Goal: Information Seeking & Learning: Check status

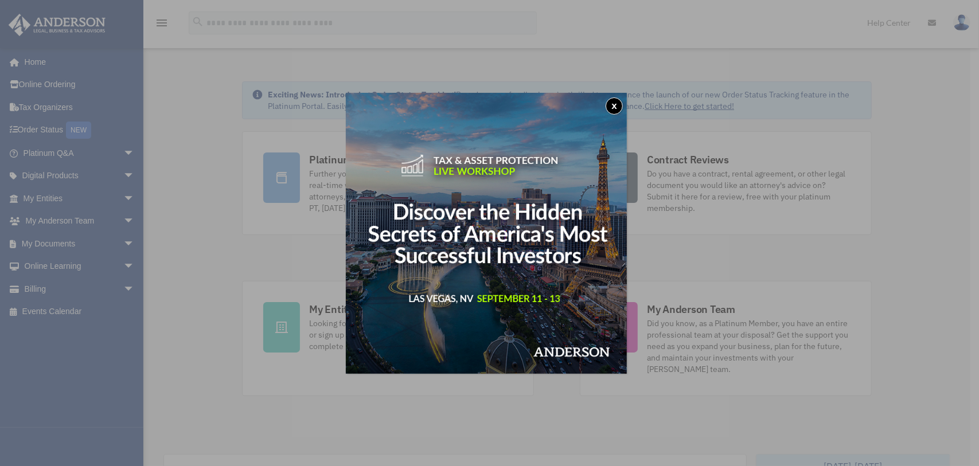
click at [623, 102] on button "x" at bounding box center [614, 105] width 17 height 17
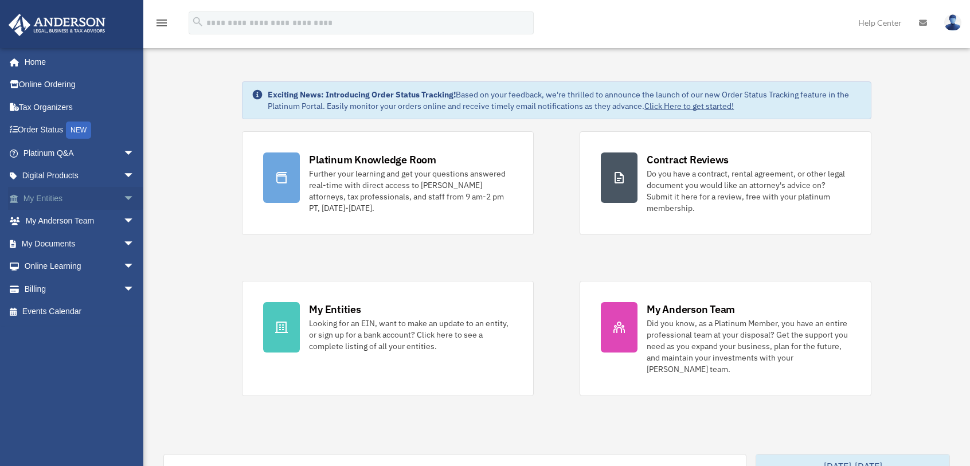
click at [123, 198] on span "arrow_drop_down" at bounding box center [134, 199] width 23 height 24
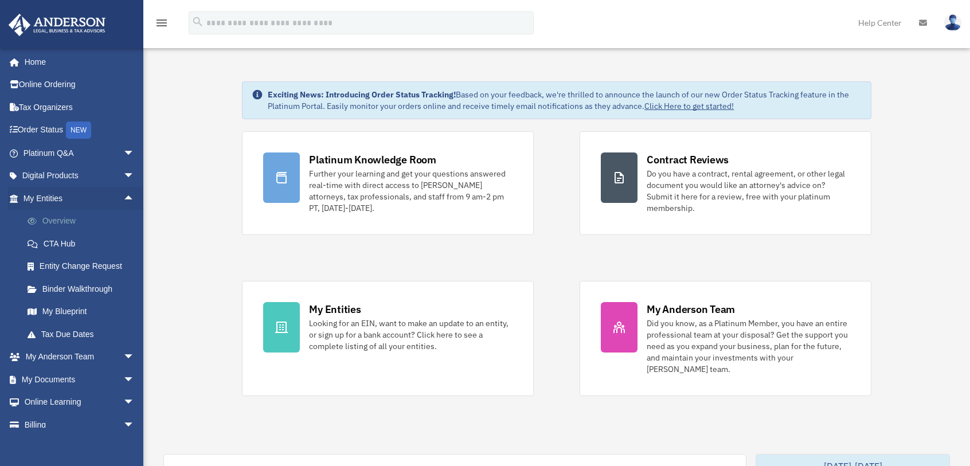
click at [60, 216] on link "Overview" at bounding box center [84, 221] width 136 height 23
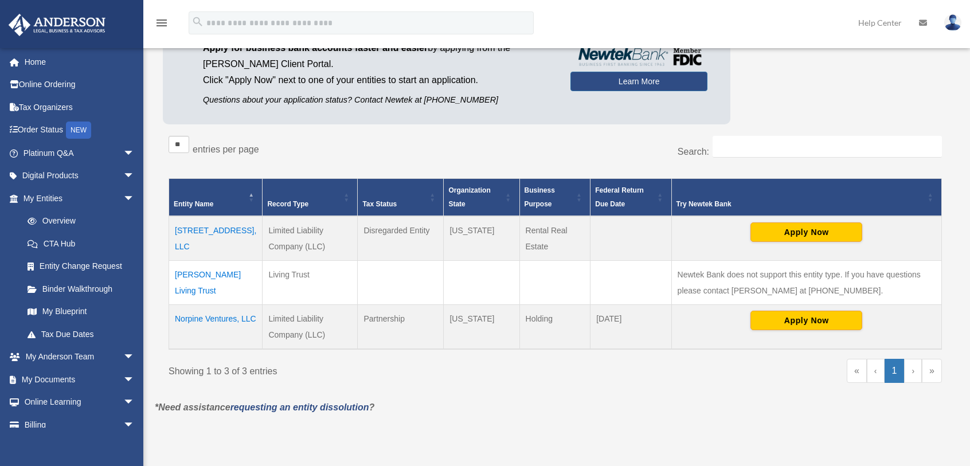
scroll to position [115, 0]
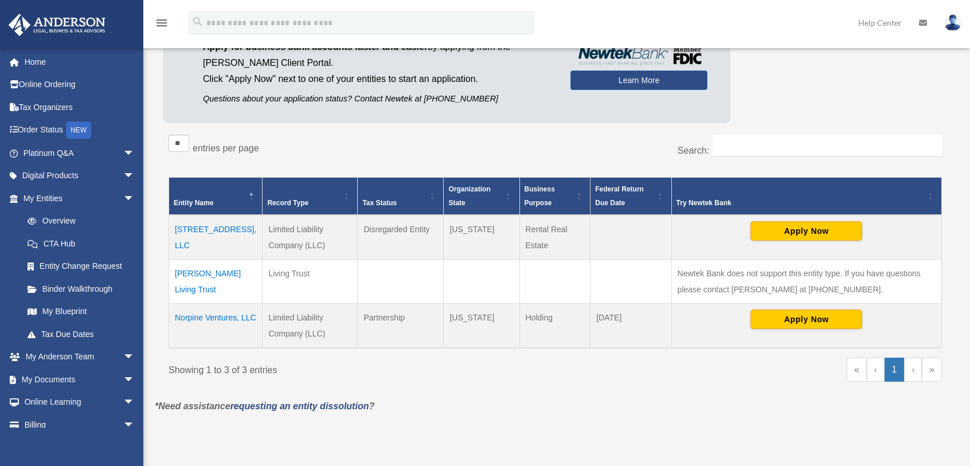
click at [202, 230] on td "4 SE 240th Rd, LLC" at bounding box center [215, 237] width 93 height 45
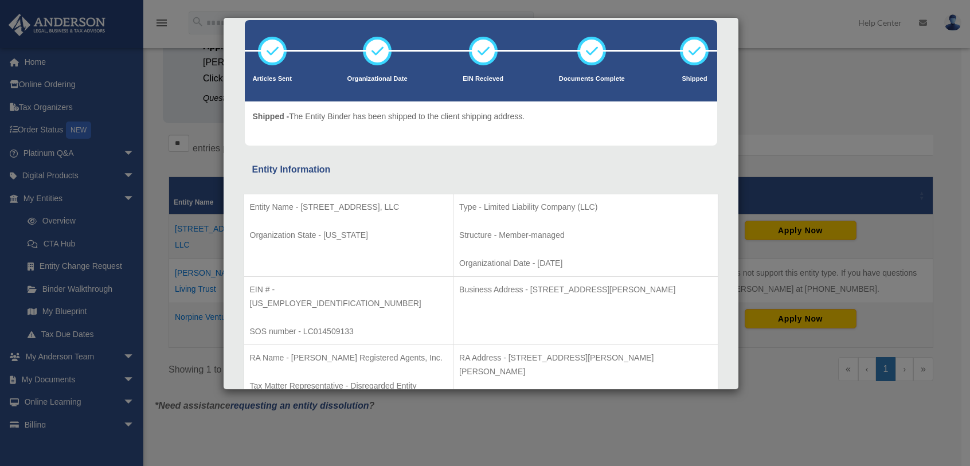
scroll to position [60, 0]
click at [819, 127] on div "Details × Articles Sent Organizational Date" at bounding box center [485, 233] width 970 height 466
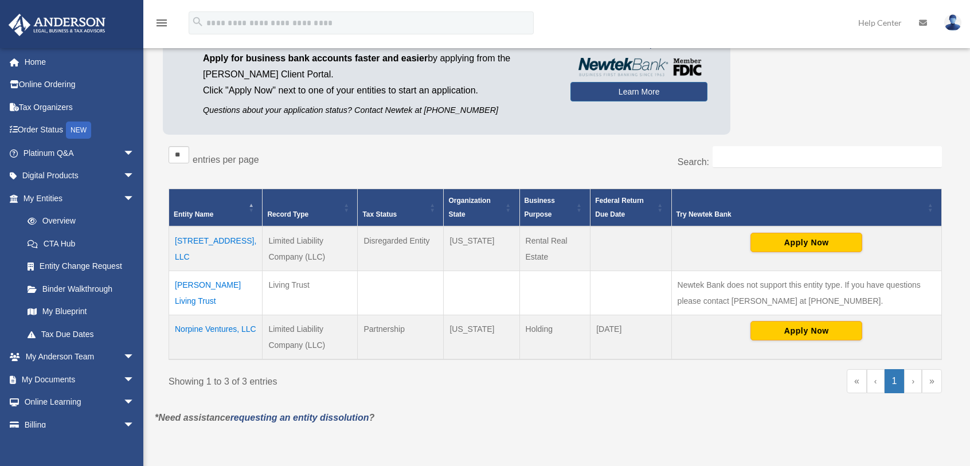
scroll to position [0, 0]
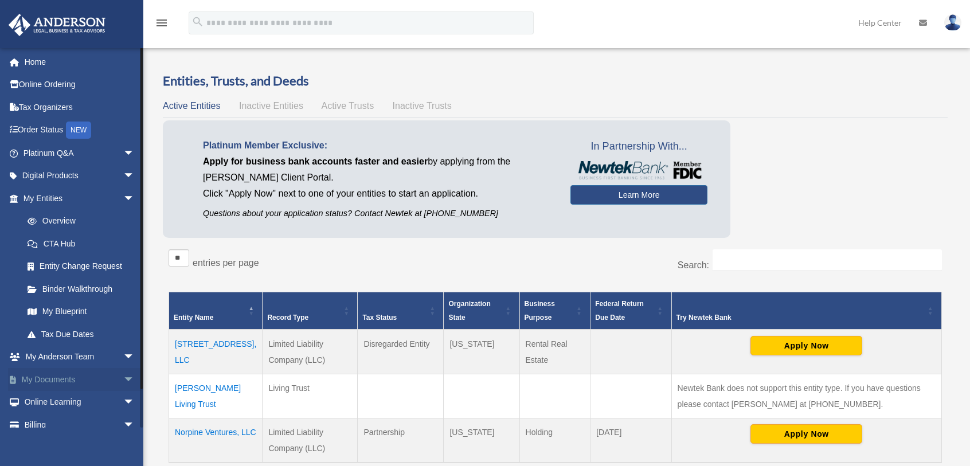
click at [126, 375] on span "arrow_drop_down" at bounding box center [134, 380] width 23 height 24
click at [42, 407] on link "Box" at bounding box center [84, 402] width 136 height 23
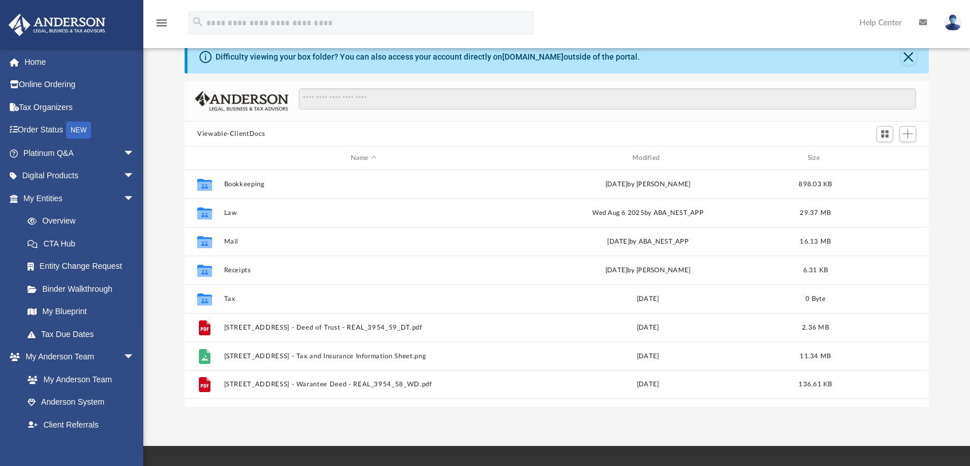
scroll to position [57, 0]
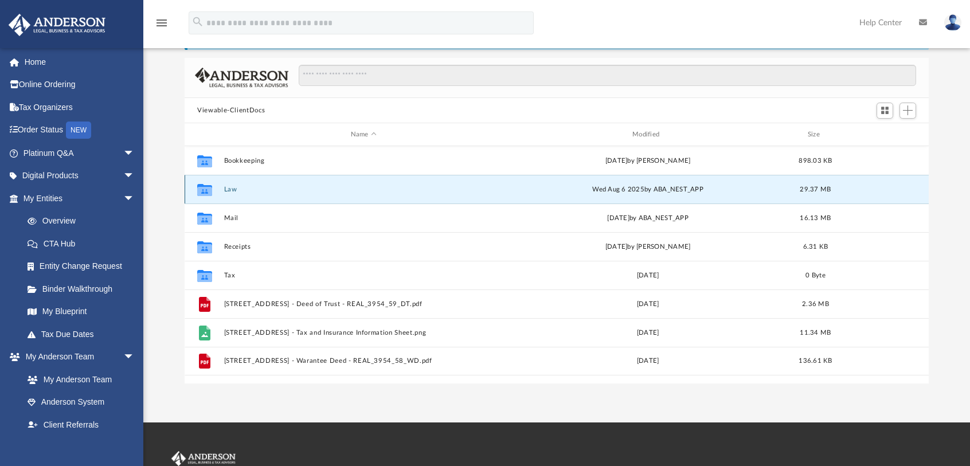
click at [228, 186] on button "Law" at bounding box center [363, 189] width 279 height 7
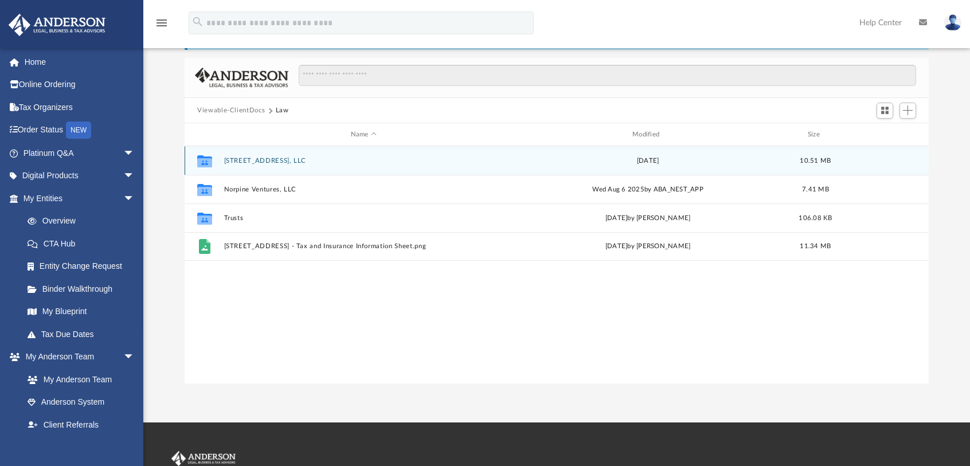
click at [261, 156] on div "Collaborated Folder [STREET_ADDRESS], LLC [DATE] 10.51 MB" at bounding box center [557, 160] width 744 height 29
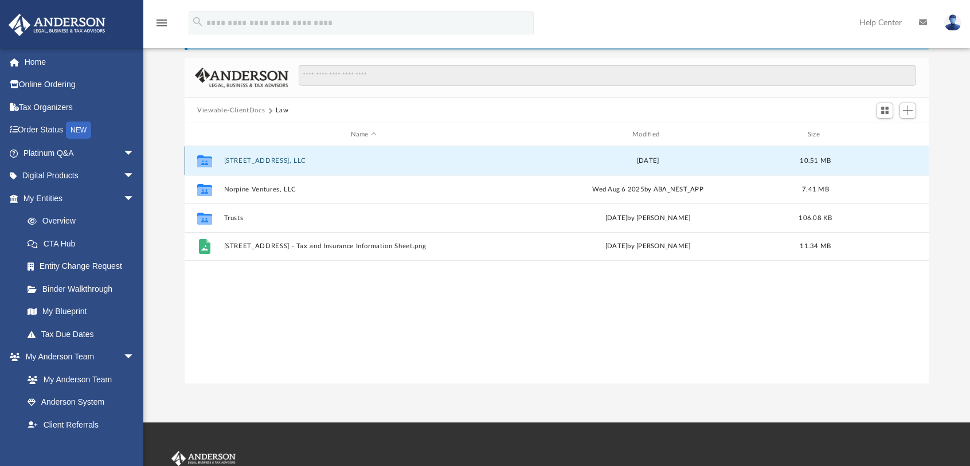
click at [258, 162] on button "4 SE 240th Rd, LLC" at bounding box center [363, 160] width 279 height 7
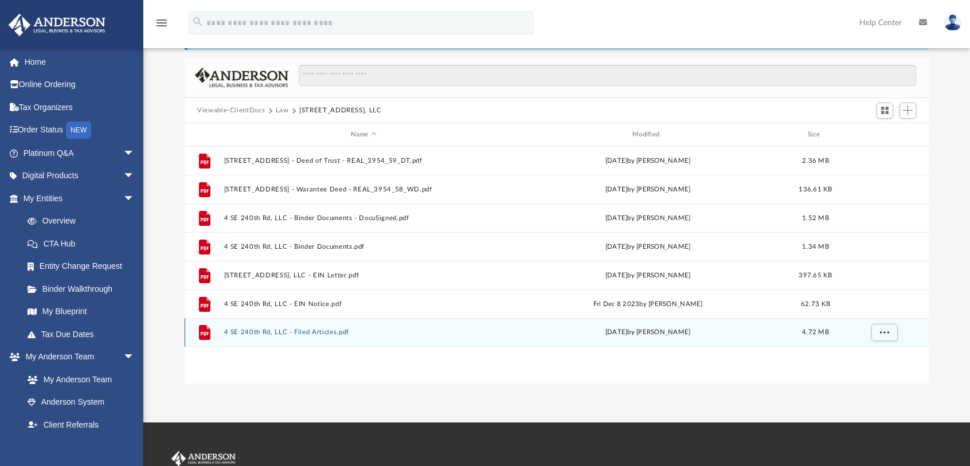
click at [264, 333] on button "4 SE 240th Rd, LLC - Filed Articles.pdf" at bounding box center [363, 332] width 279 height 7
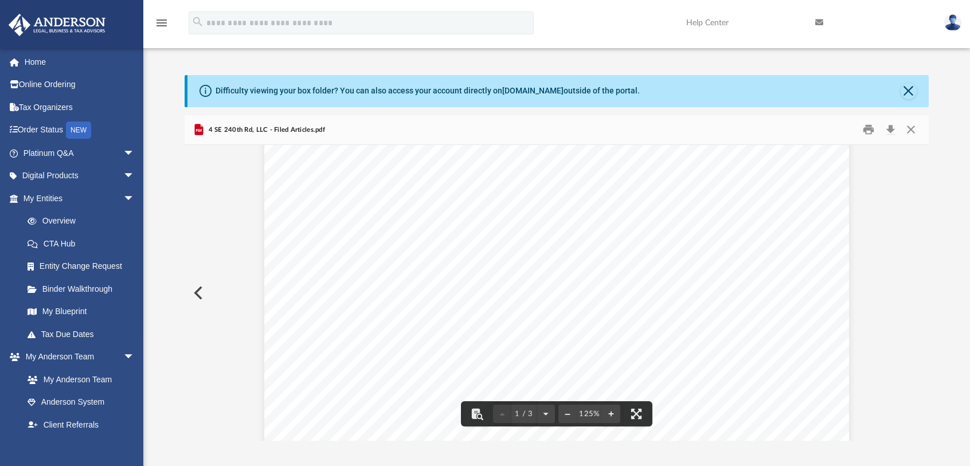
scroll to position [0, 0]
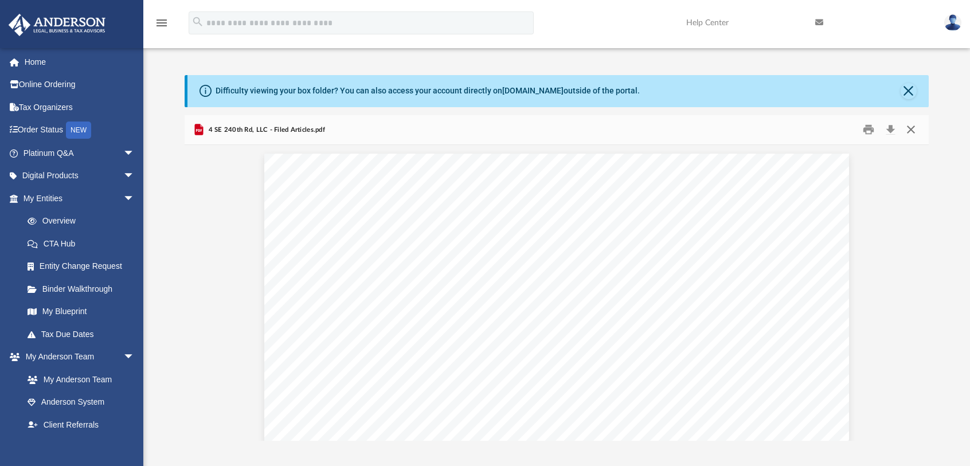
click at [913, 132] on button "Close" at bounding box center [911, 130] width 21 height 18
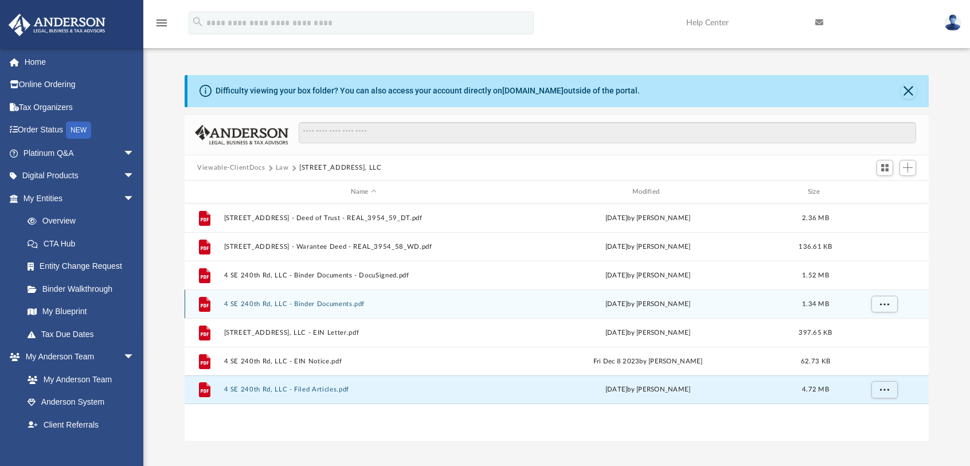
click at [321, 309] on div "File 4 SE 240th Rd, LLC - Binder Documents.pdf Tue Nov 28 2023 by Mya Ford 1.34…" at bounding box center [557, 304] width 744 height 29
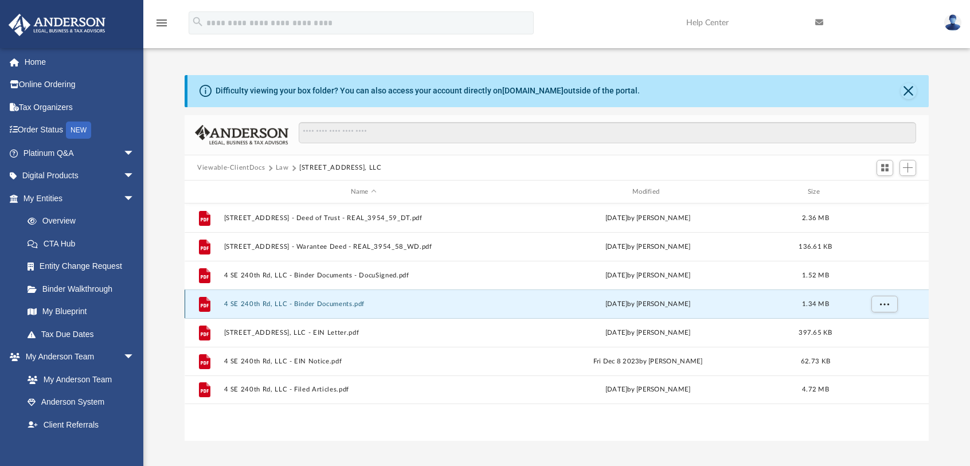
click at [323, 303] on button "4 SE 240th Rd, LLC - Binder Documents.pdf" at bounding box center [363, 304] width 279 height 7
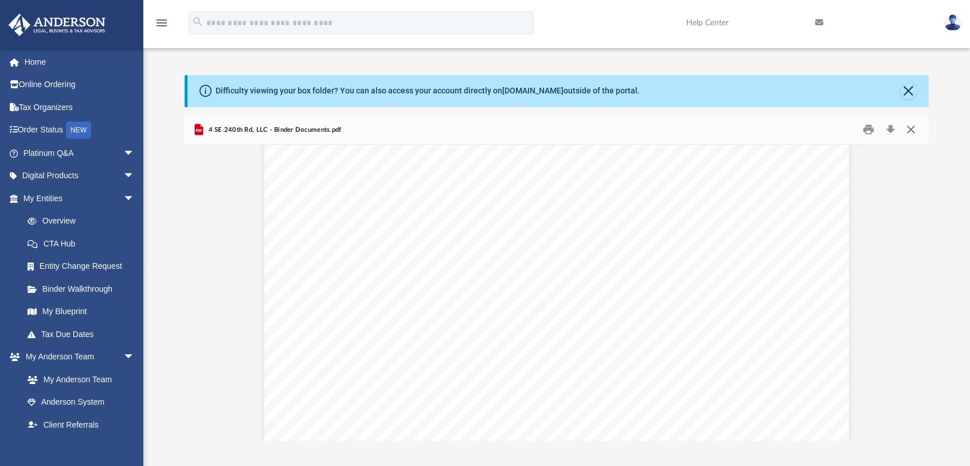
click at [908, 136] on button "Close" at bounding box center [911, 130] width 21 height 18
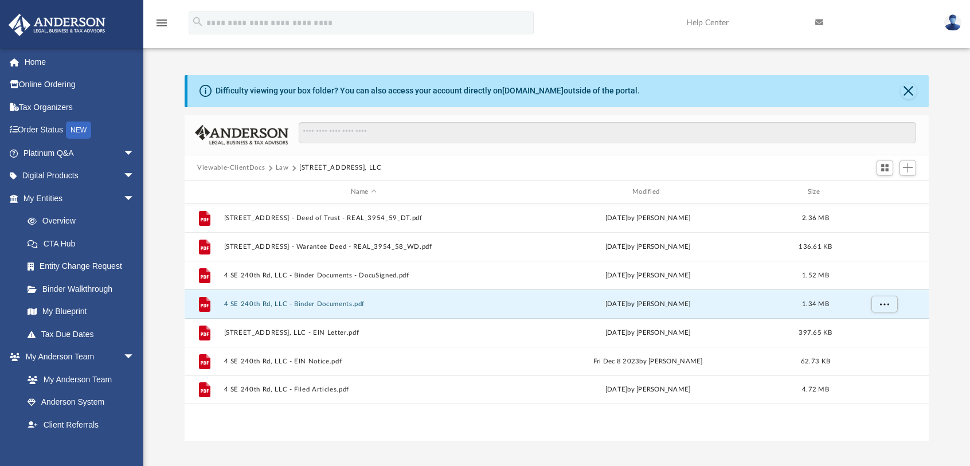
click at [278, 166] on button "Law" at bounding box center [282, 168] width 13 height 10
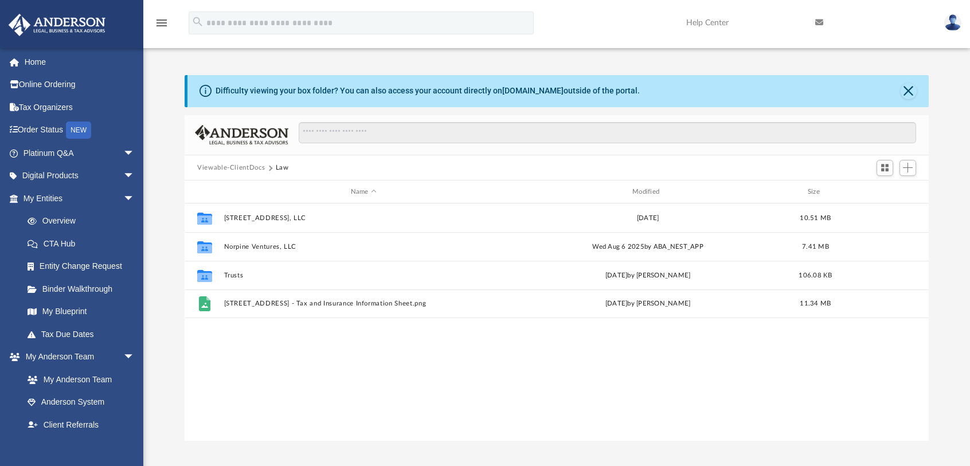
click at [243, 166] on button "Viewable-ClientDocs" at bounding box center [231, 168] width 68 height 10
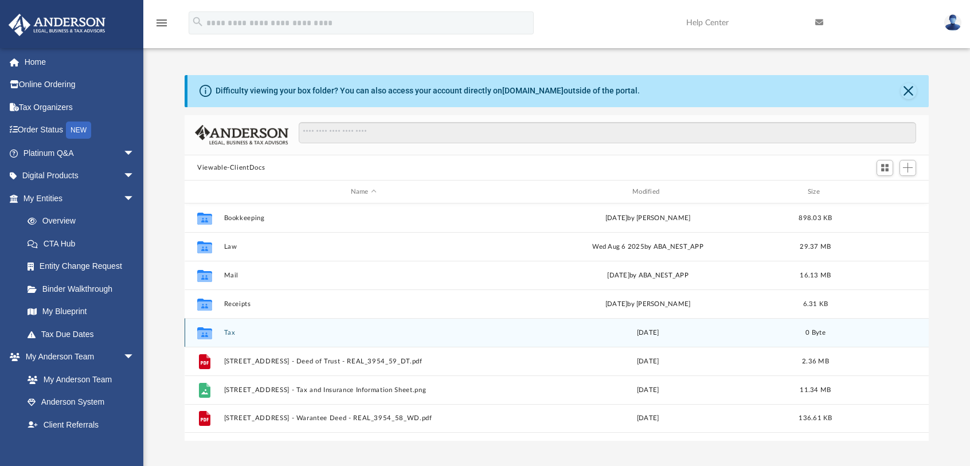
click at [227, 337] on div "Collaborated Folder Tax Mon Aug 14 2023 0 Byte" at bounding box center [557, 332] width 744 height 29
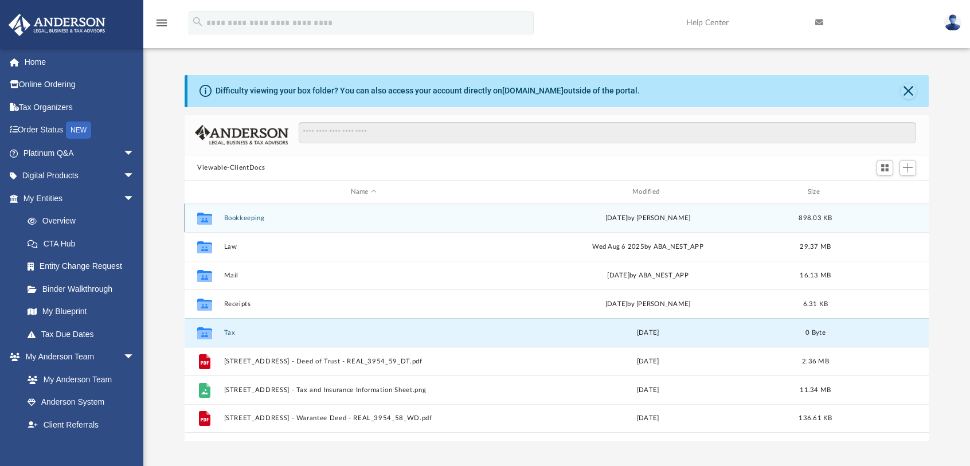
click at [232, 218] on button "Bookkeeping" at bounding box center [363, 217] width 279 height 7
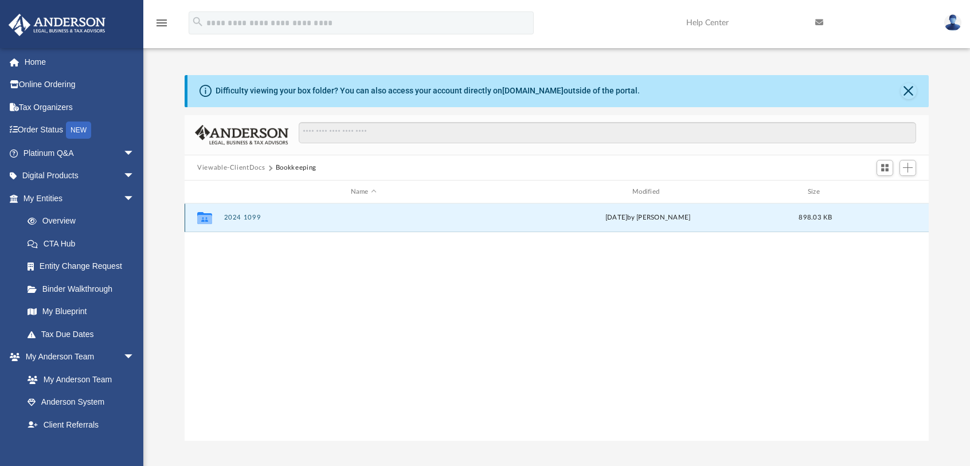
click at [247, 216] on button "2024 1099" at bounding box center [363, 217] width 279 height 7
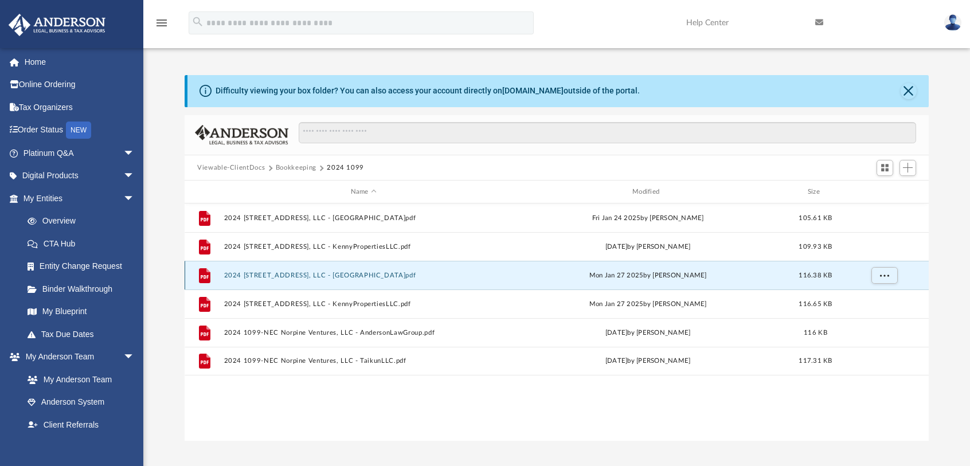
click at [337, 275] on button "2024 1099-NEC 4 SE 240th Rd, LLC - BaldwinRaihalaLLC.pdf" at bounding box center [363, 275] width 279 height 7
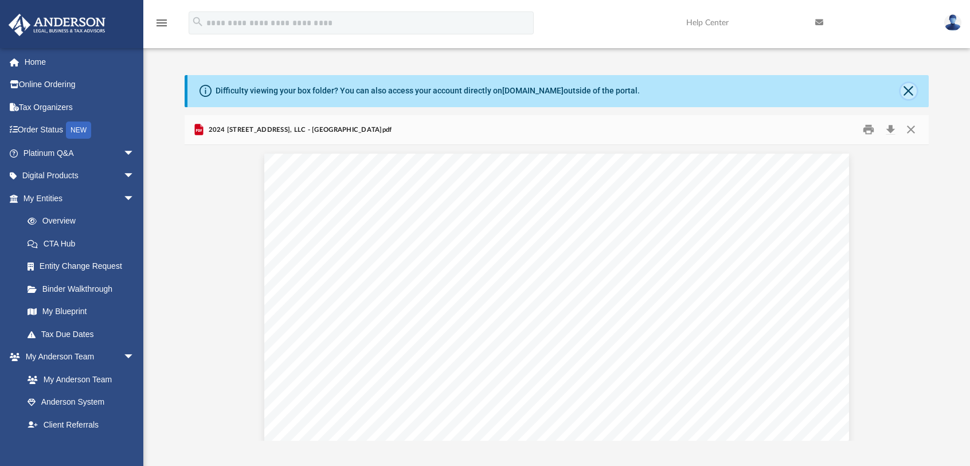
click at [910, 87] on button "Close" at bounding box center [909, 91] width 16 height 16
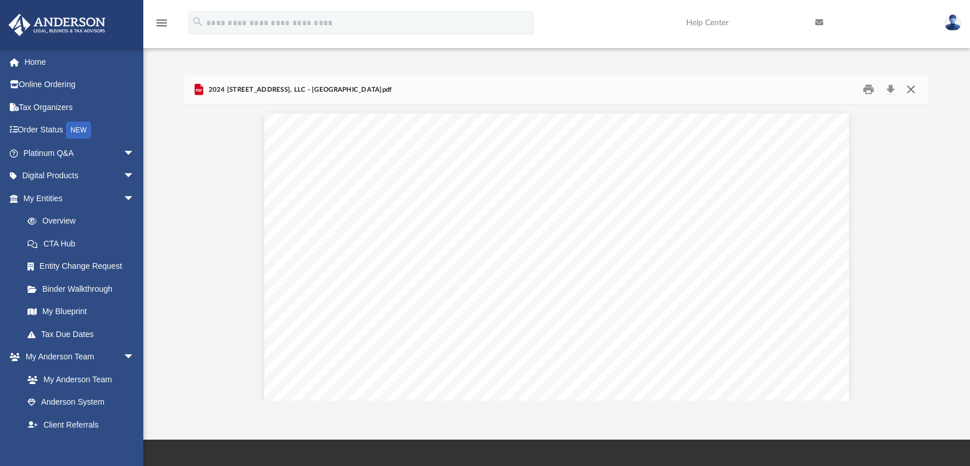
click at [914, 85] on button "Close" at bounding box center [911, 90] width 21 height 18
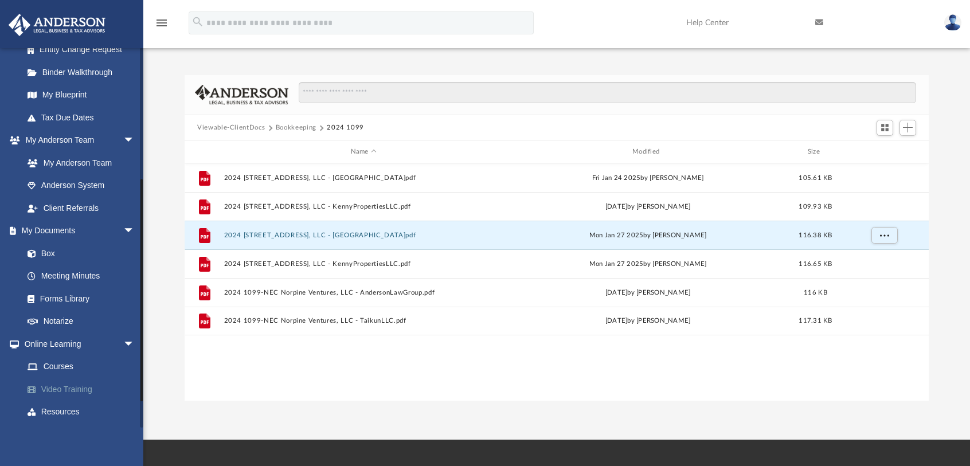
scroll to position [229, 0]
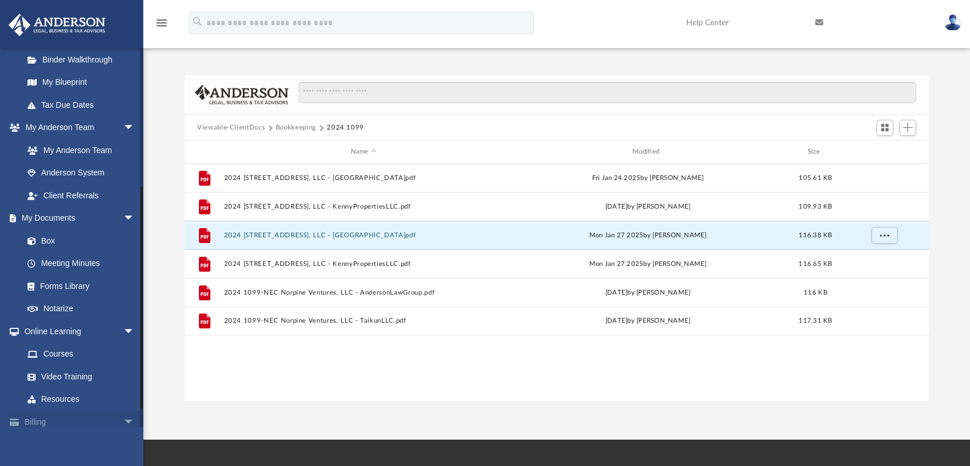
click at [40, 424] on link "Billing arrow_drop_down" at bounding box center [80, 422] width 144 height 23
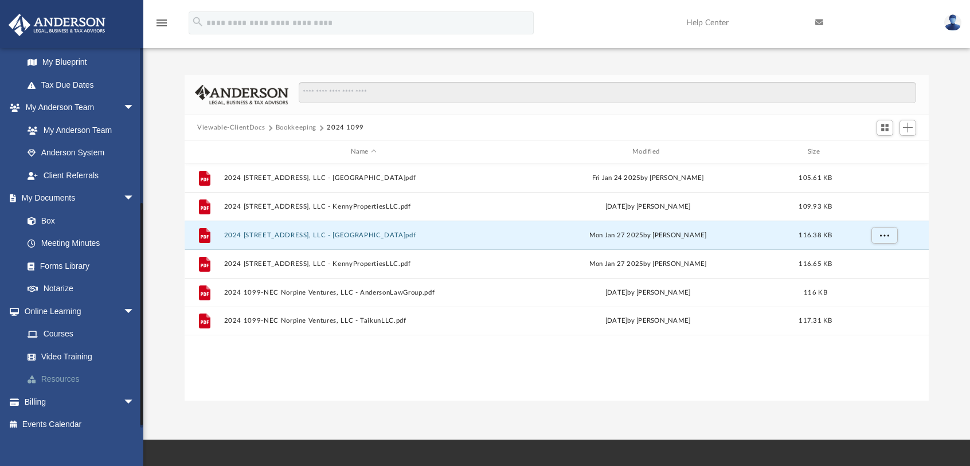
scroll to position [260, 0]
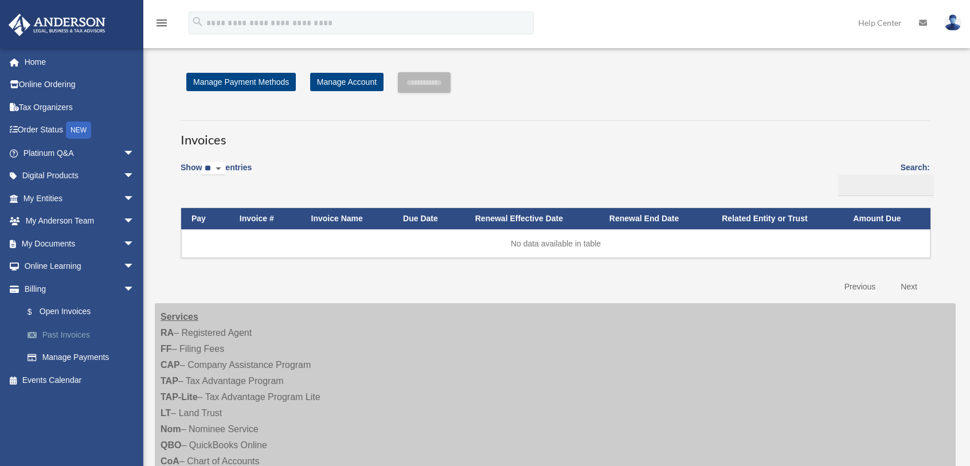
click at [67, 330] on link "Past Invoices" at bounding box center [84, 334] width 136 height 23
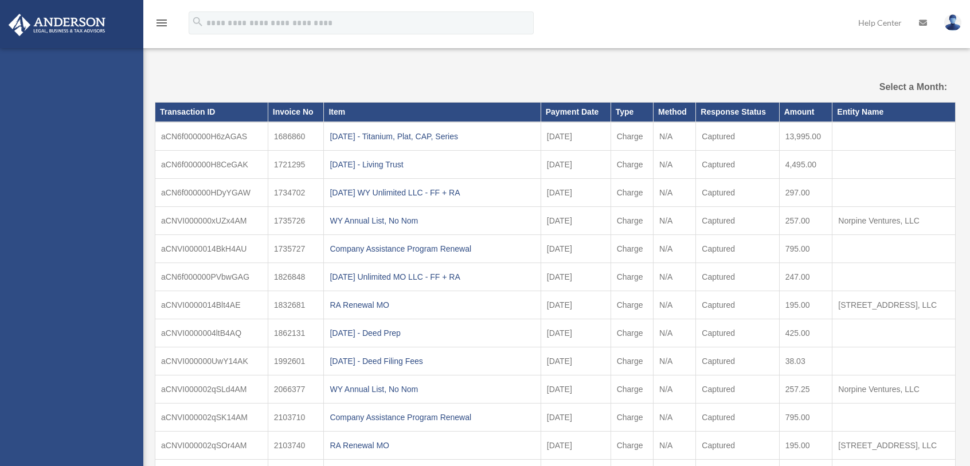
select select
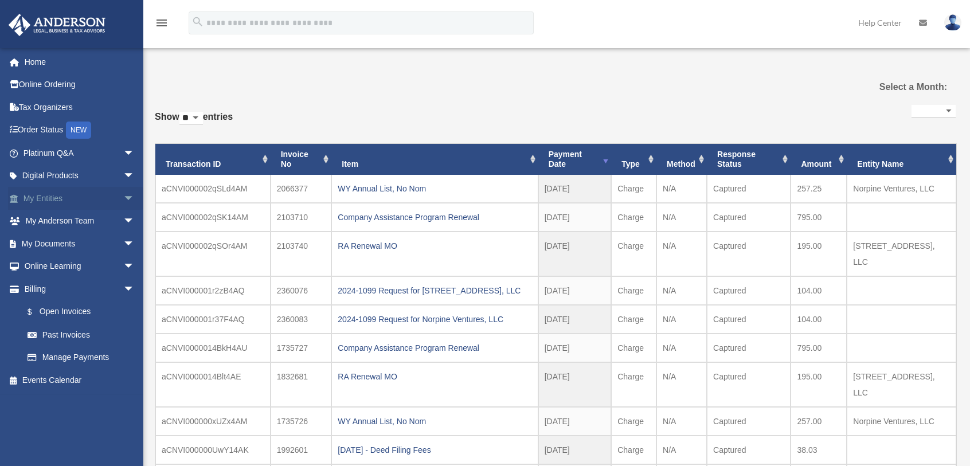
click at [46, 190] on link "My Entities arrow_drop_down" at bounding box center [80, 198] width 144 height 23
click at [41, 194] on link "My Entities arrow_drop_down" at bounding box center [80, 198] width 144 height 23
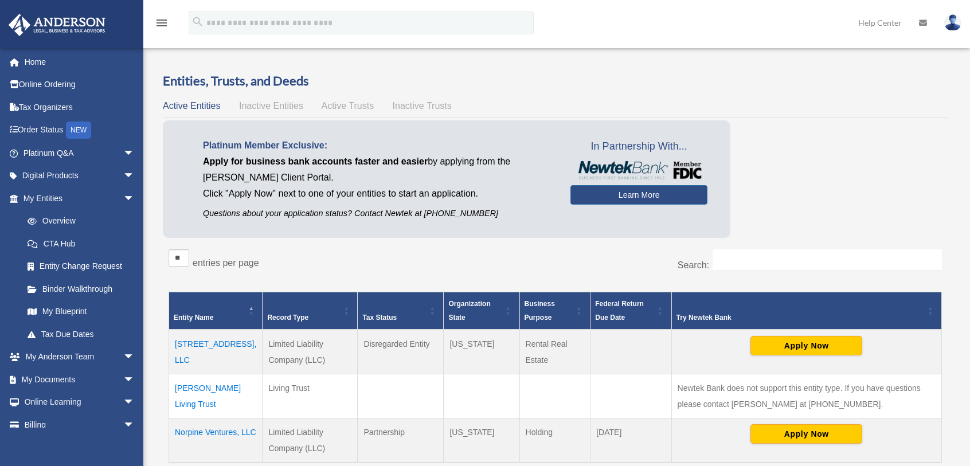
click at [336, 106] on span "Active Trusts" at bounding box center [348, 106] width 53 height 10
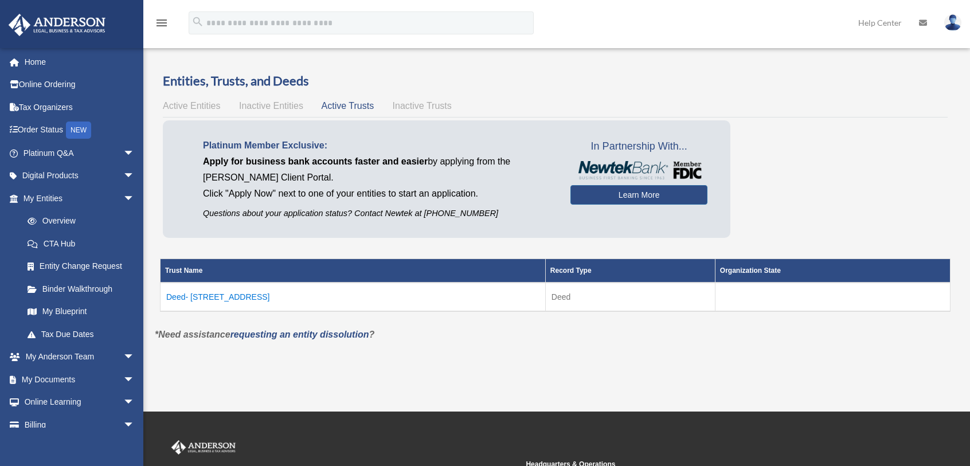
click at [421, 105] on span "Inactive Trusts" at bounding box center [422, 106] width 59 height 10
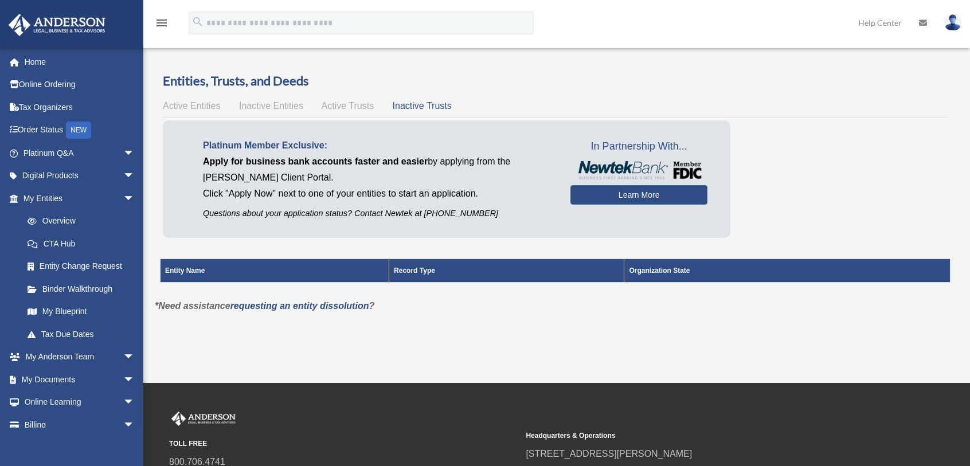
click at [344, 104] on span "Active Trusts" at bounding box center [348, 106] width 53 height 10
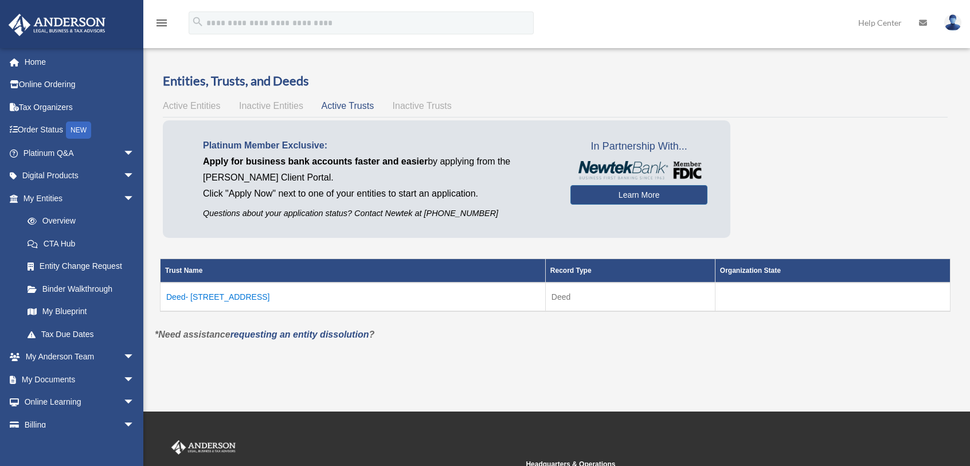
click at [251, 102] on span "Inactive Entities" at bounding box center [271, 106] width 64 height 10
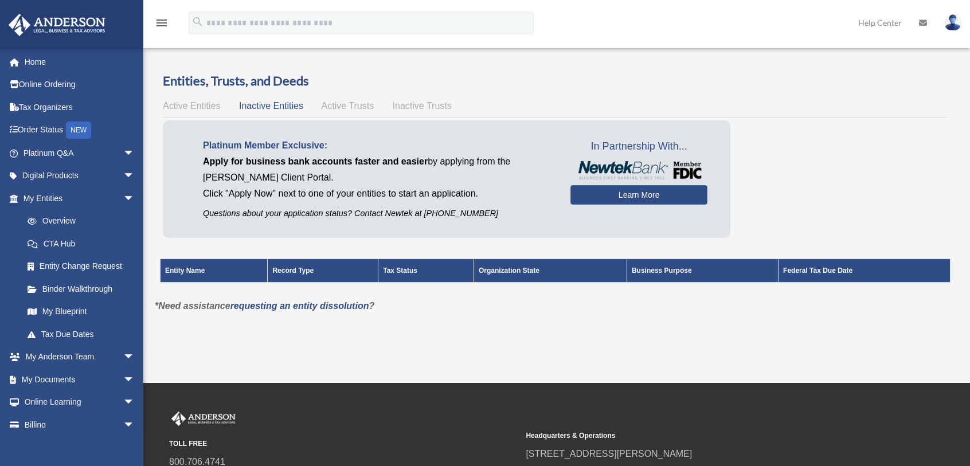
click at [201, 102] on span "Active Entities" at bounding box center [191, 106] width 57 height 10
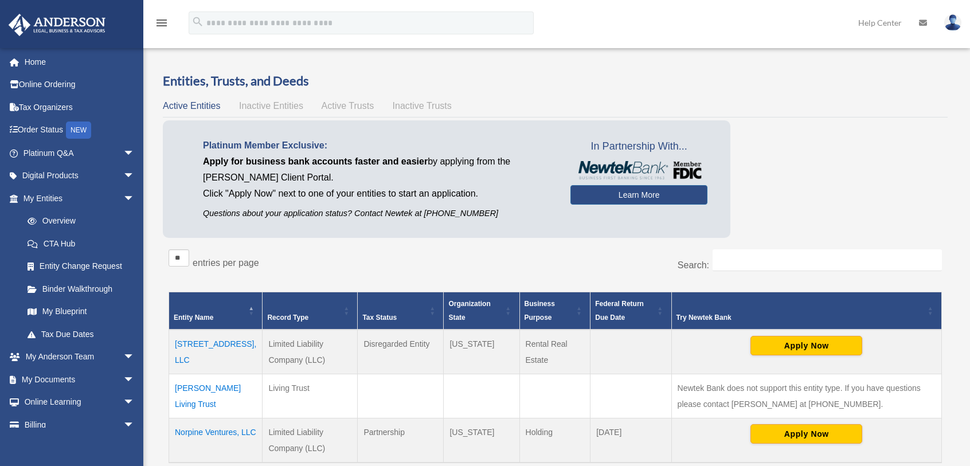
click at [212, 387] on td "[PERSON_NAME] Living Trust" at bounding box center [215, 396] width 93 height 44
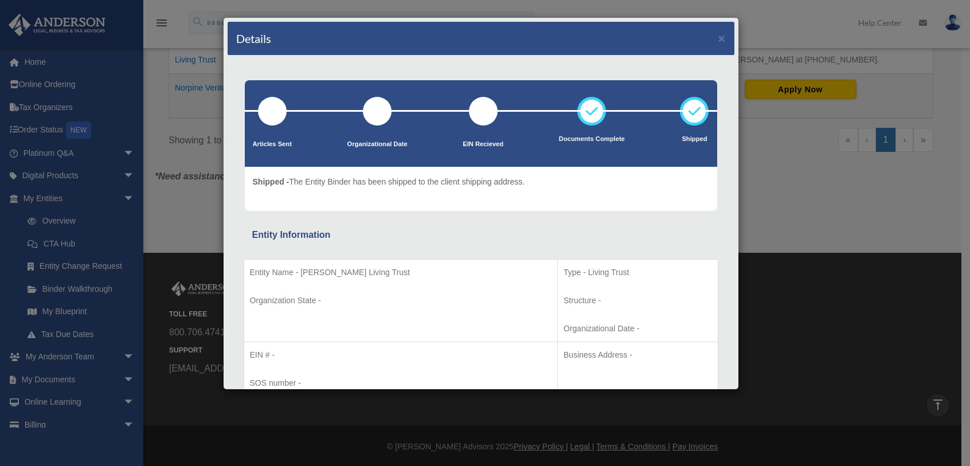
click at [819, 225] on div "Details × Articles Sent Organizational Date" at bounding box center [485, 233] width 970 height 466
